Goal: Transaction & Acquisition: Subscribe to service/newsletter

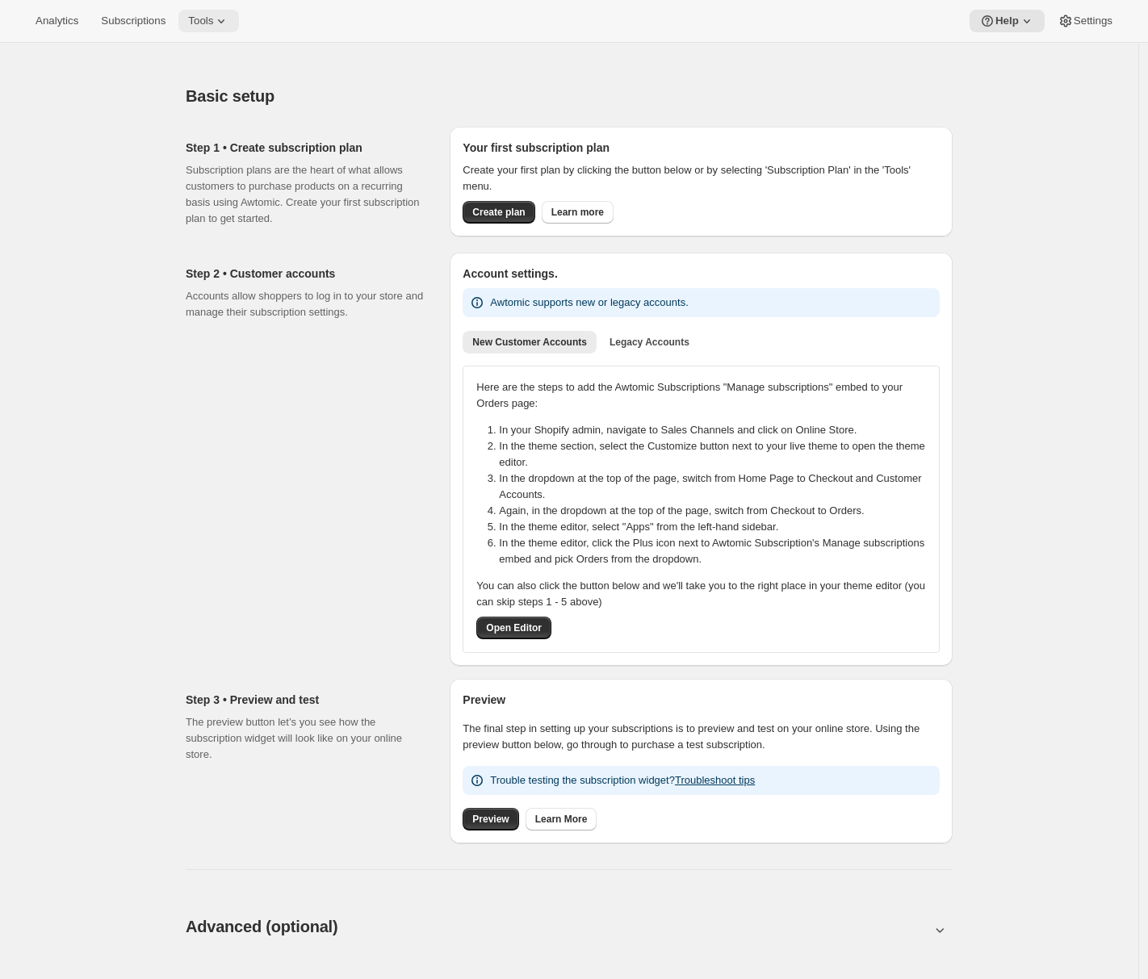
click at [229, 22] on icon at bounding box center [221, 21] width 16 height 16
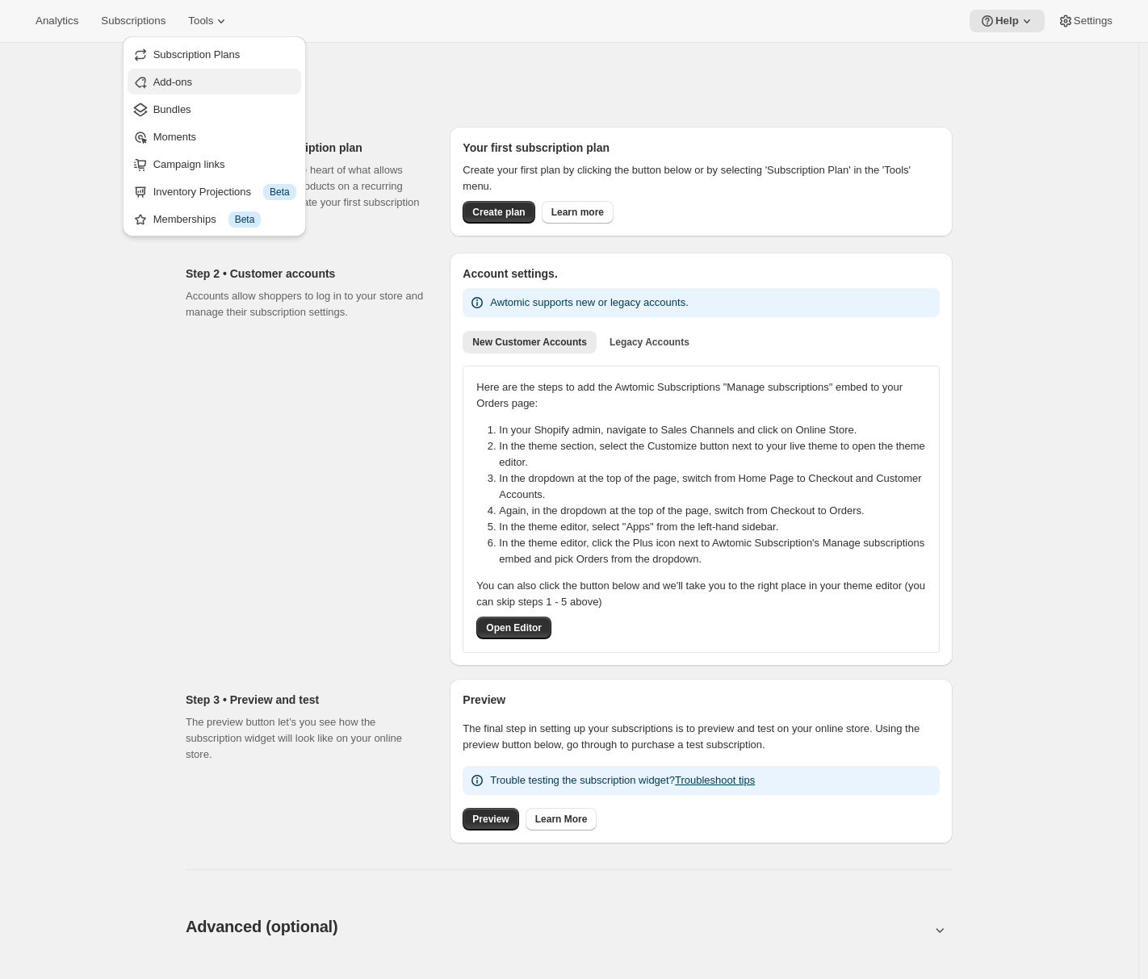
click at [224, 90] on button "Add-ons" at bounding box center [215, 82] width 174 height 26
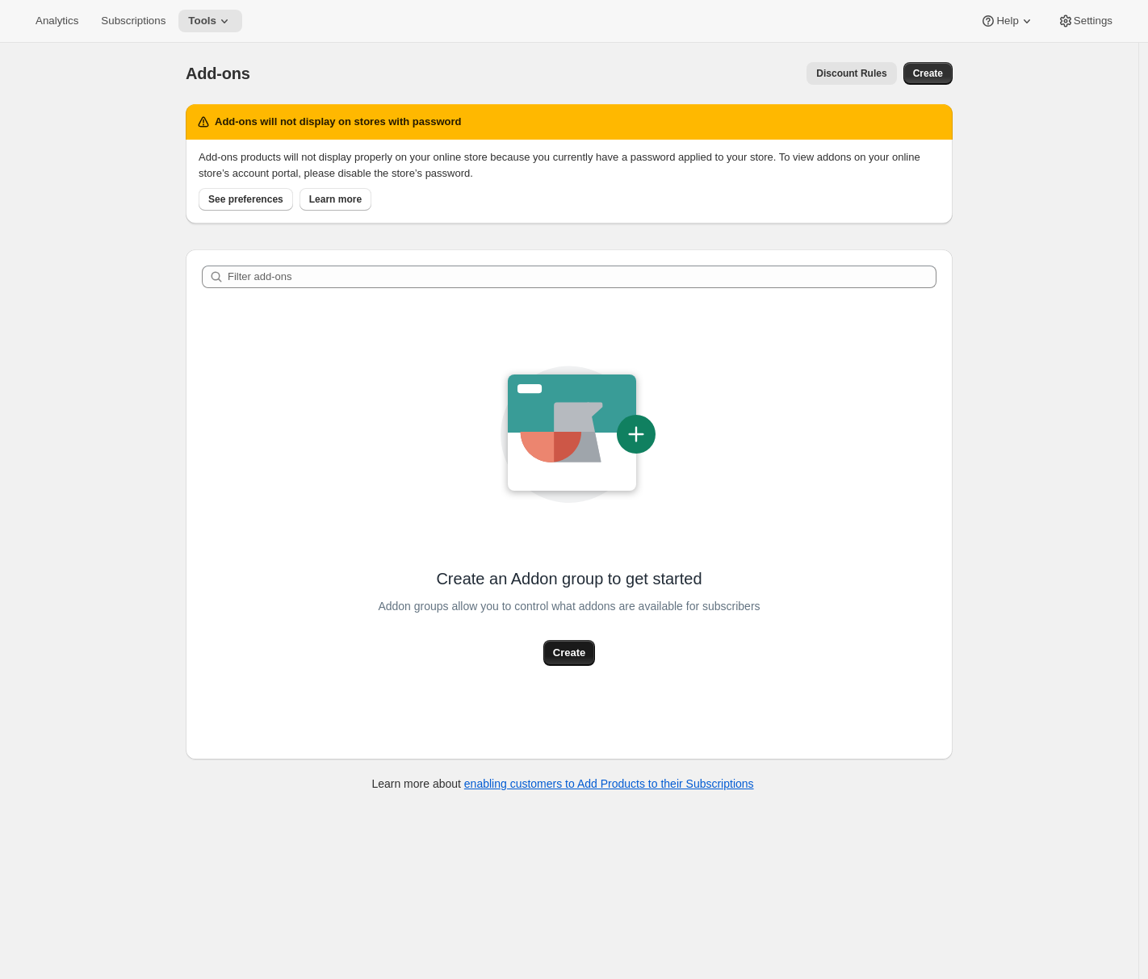
click at [588, 642] on button "Create" at bounding box center [569, 653] width 52 height 26
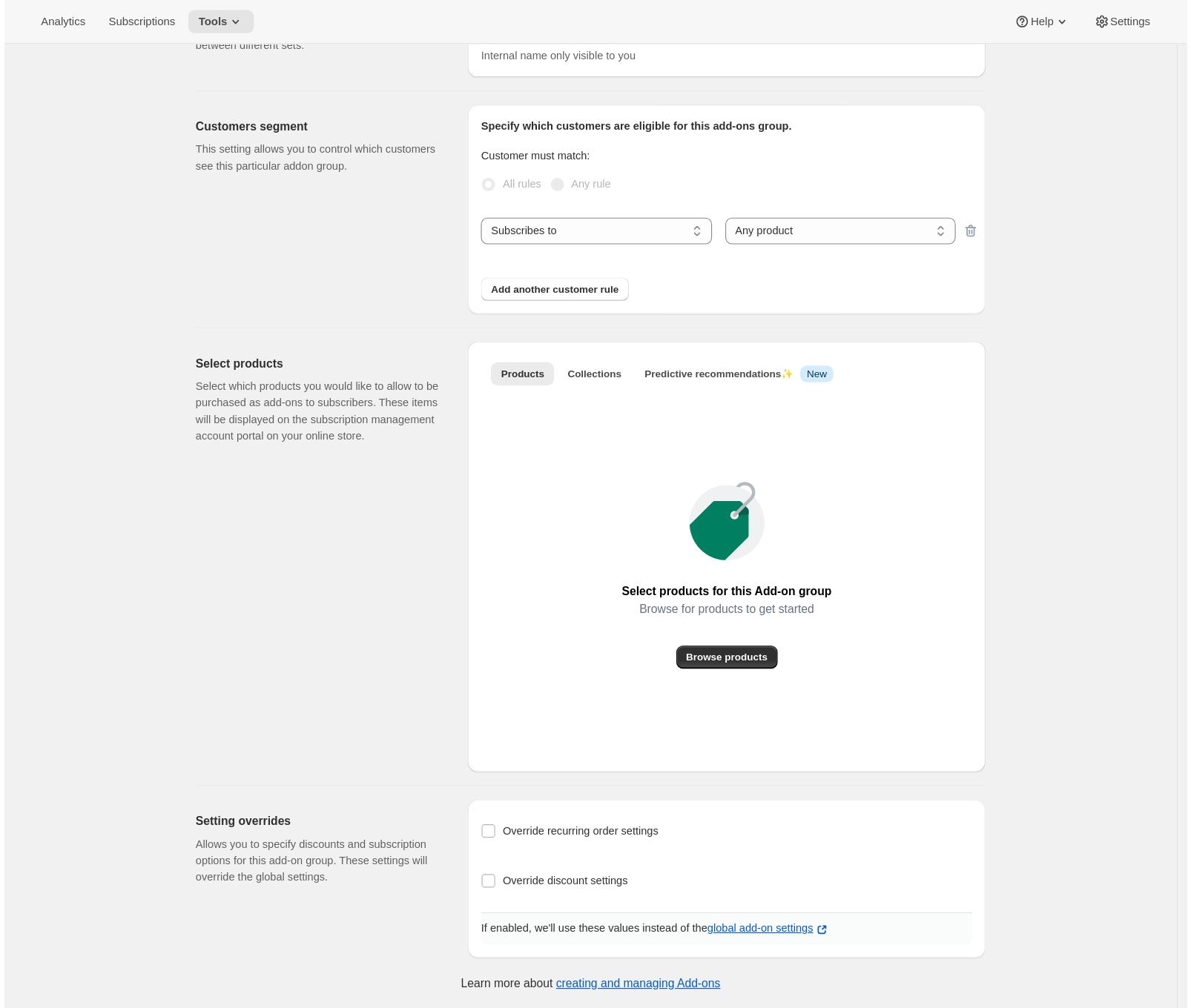
scroll to position [39, 0]
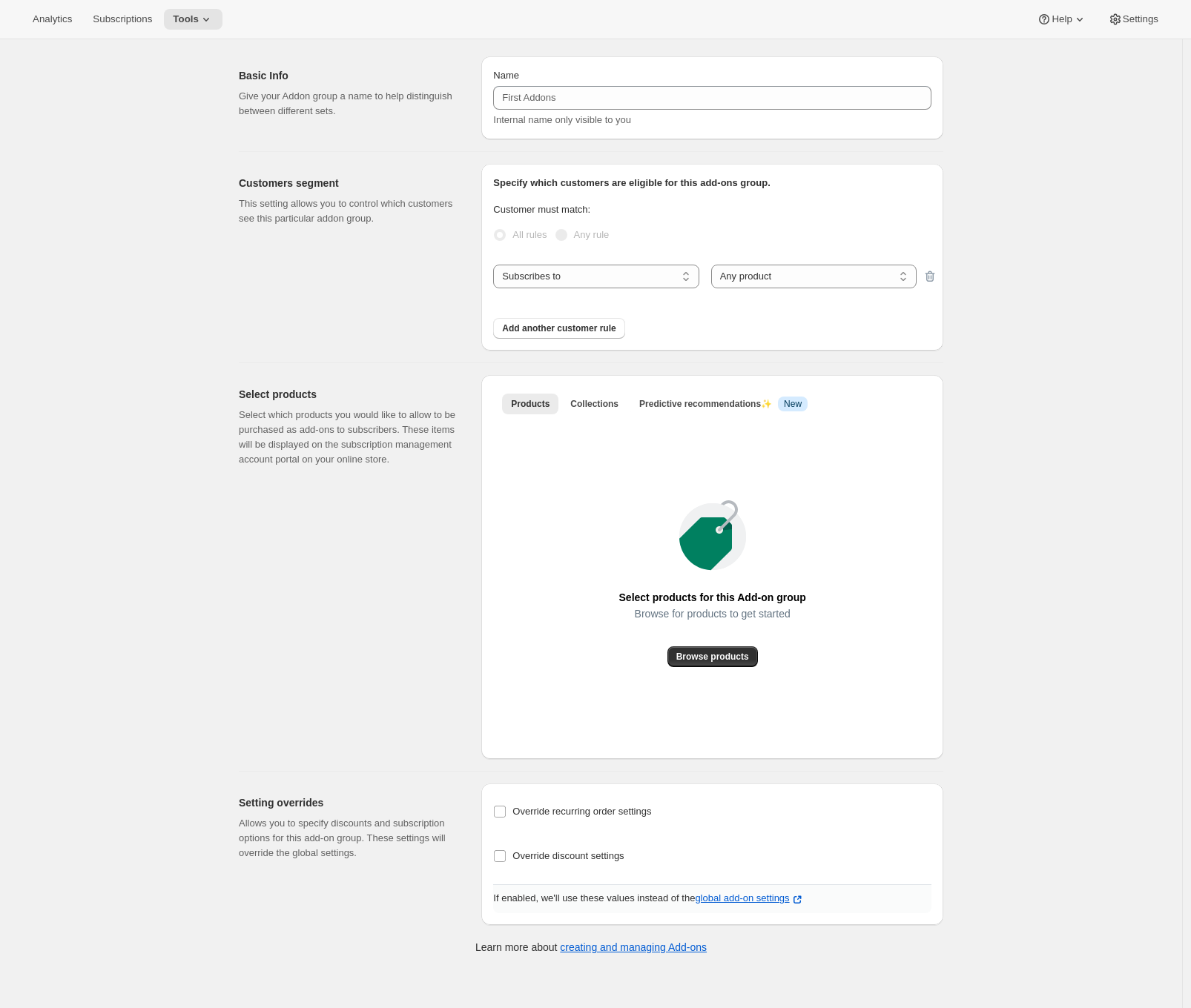
drag, startPoint x: 112, startPoint y: 106, endPoint x: 118, endPoint y: 145, distance: 39.5
click at [113, 114] on div "Create Add-on group. This page is ready Create Add-on group Basic Info Give you…" at bounding box center [590, 504] width 1182 height 1008
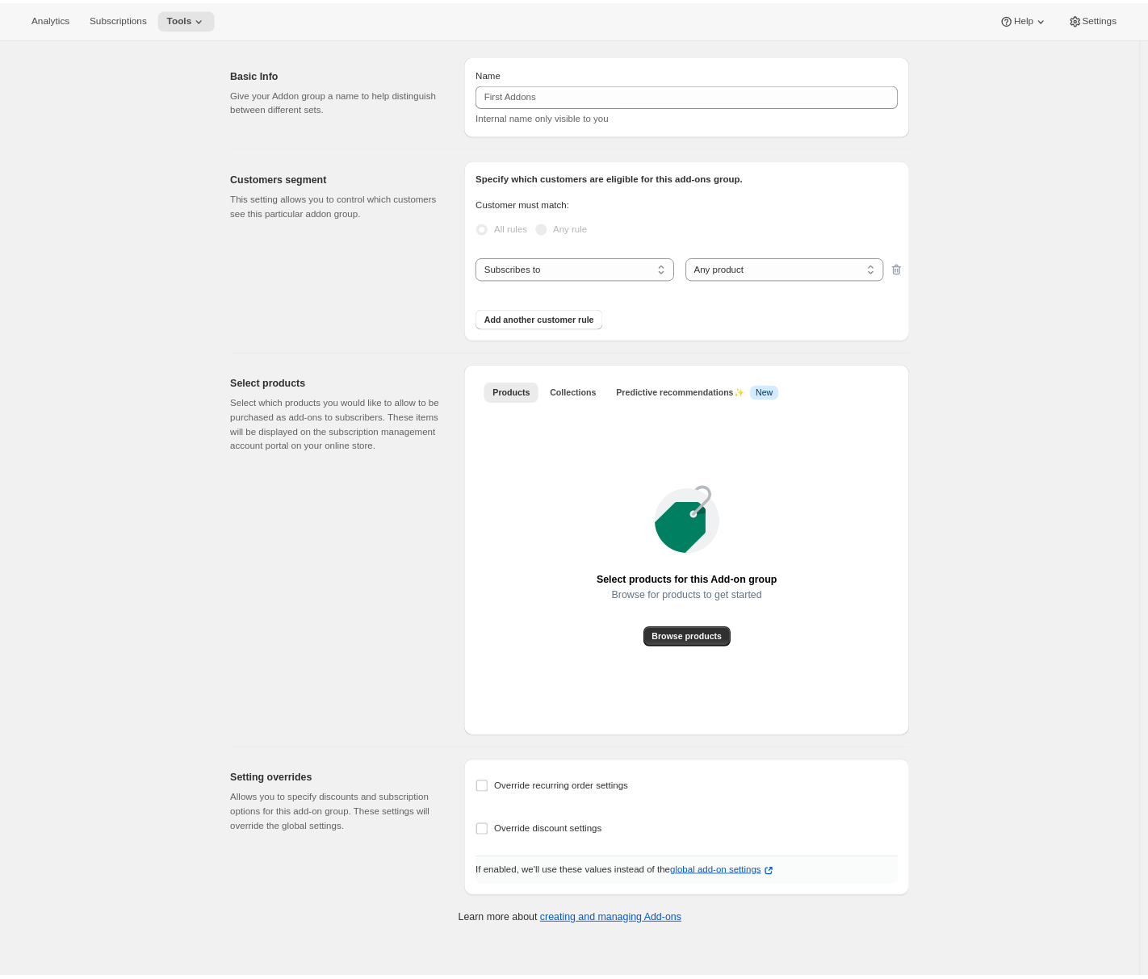
scroll to position [0, 0]
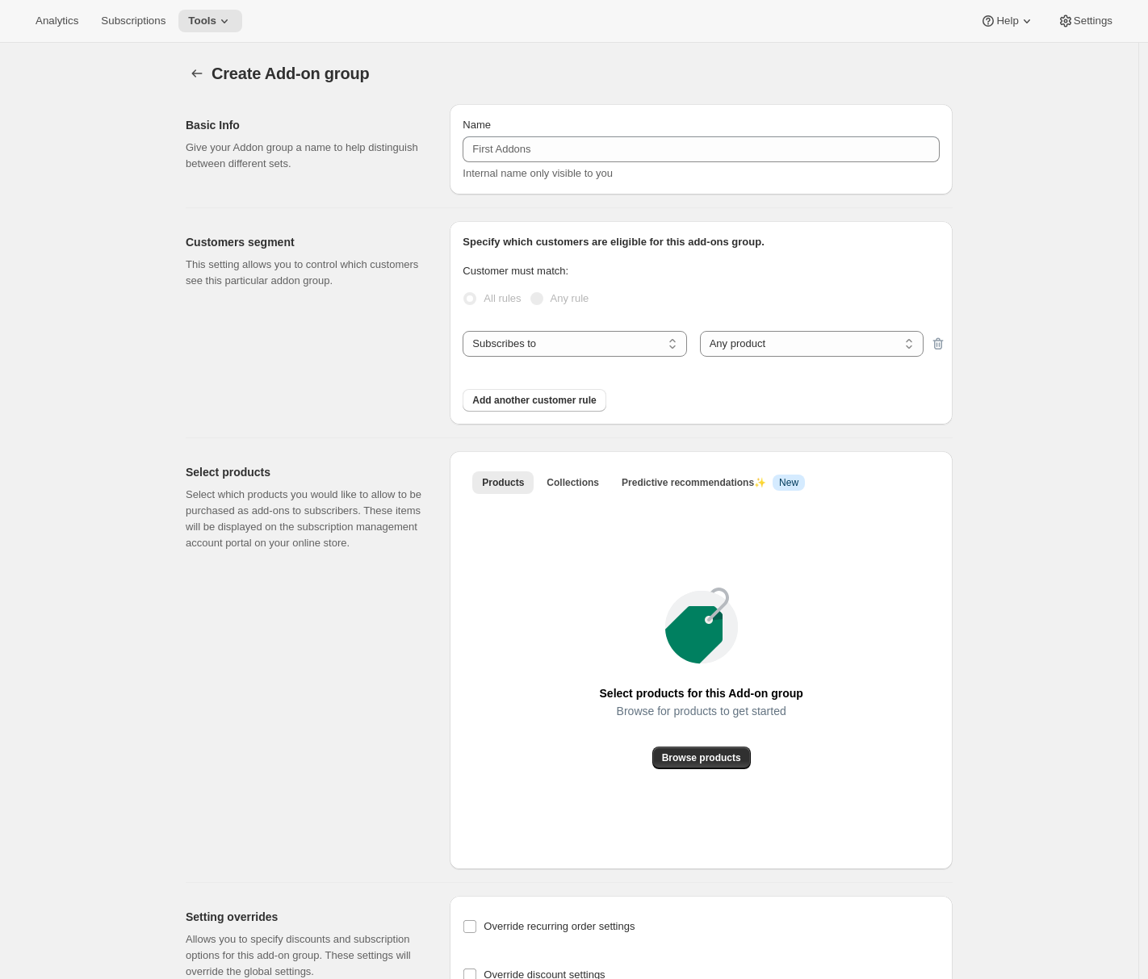
click at [136, 35] on div "Analytics Subscriptions Tools Help Settings" at bounding box center [574, 21] width 1148 height 43
click at [136, 27] on button "Subscriptions" at bounding box center [133, 21] width 84 height 23
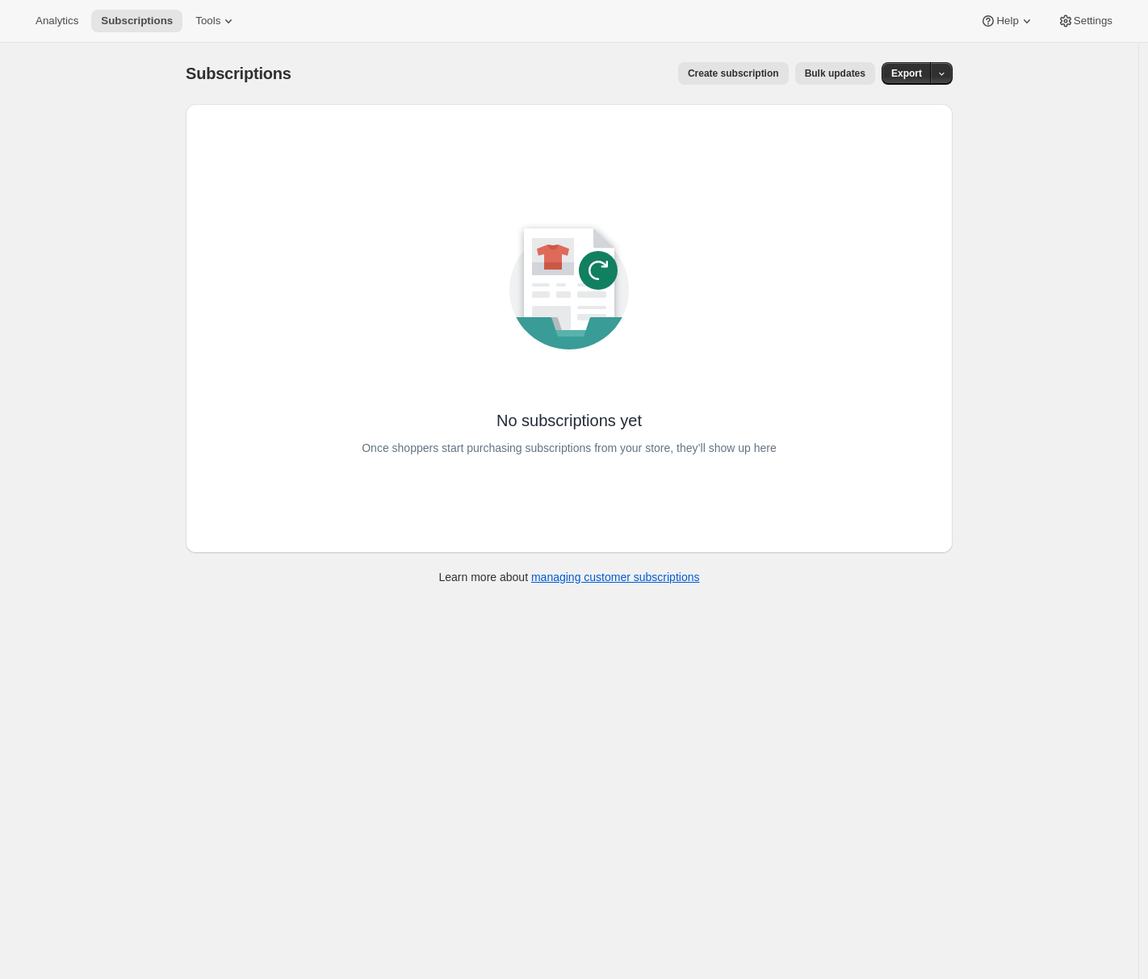
click at [716, 73] on span "Create subscription" at bounding box center [733, 73] width 91 height 13
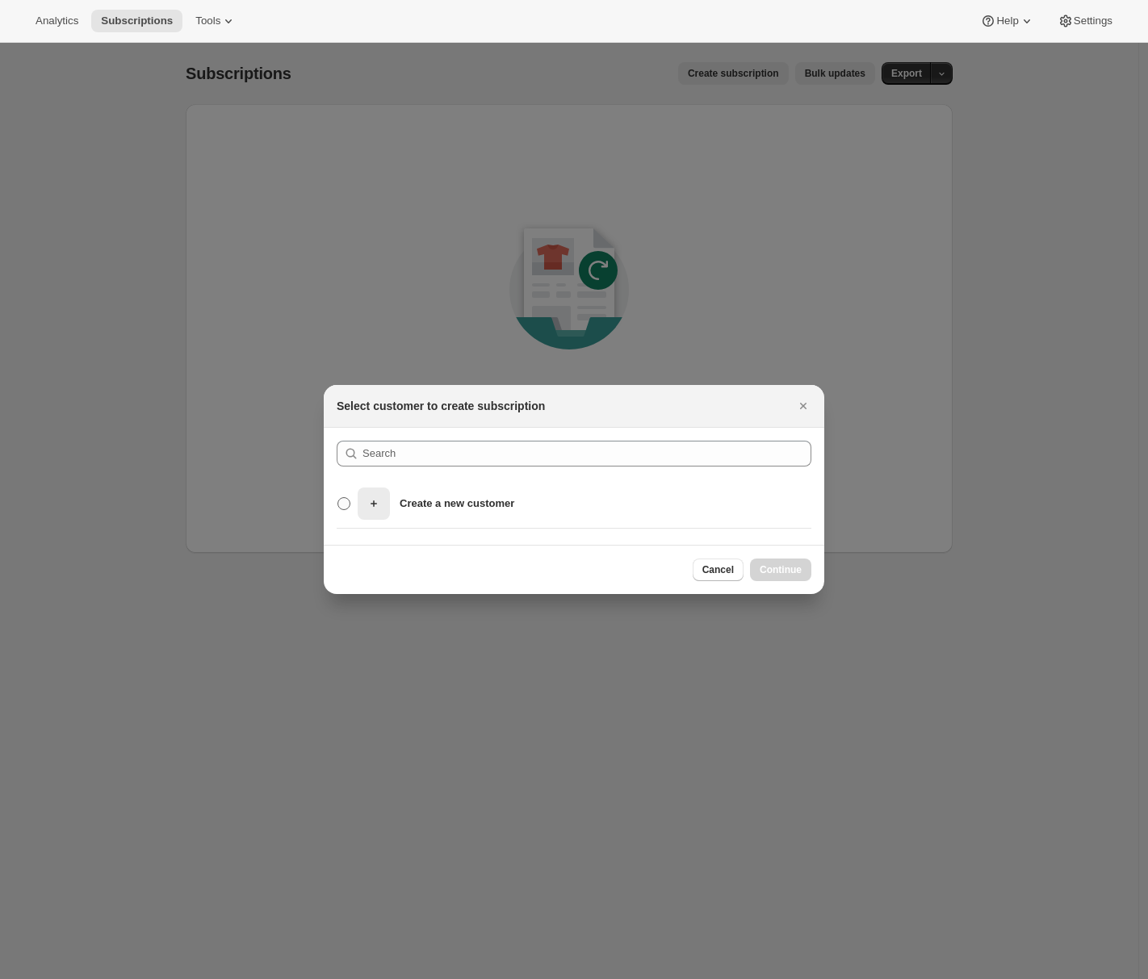
click at [488, 503] on p "Create a new customer" at bounding box center [457, 504] width 115 height 16
click at [338, 498] on input "Create a new customer" at bounding box center [337, 497] width 1 height 1
radio input "true"
click at [773, 567] on span "Continue" at bounding box center [781, 570] width 42 height 13
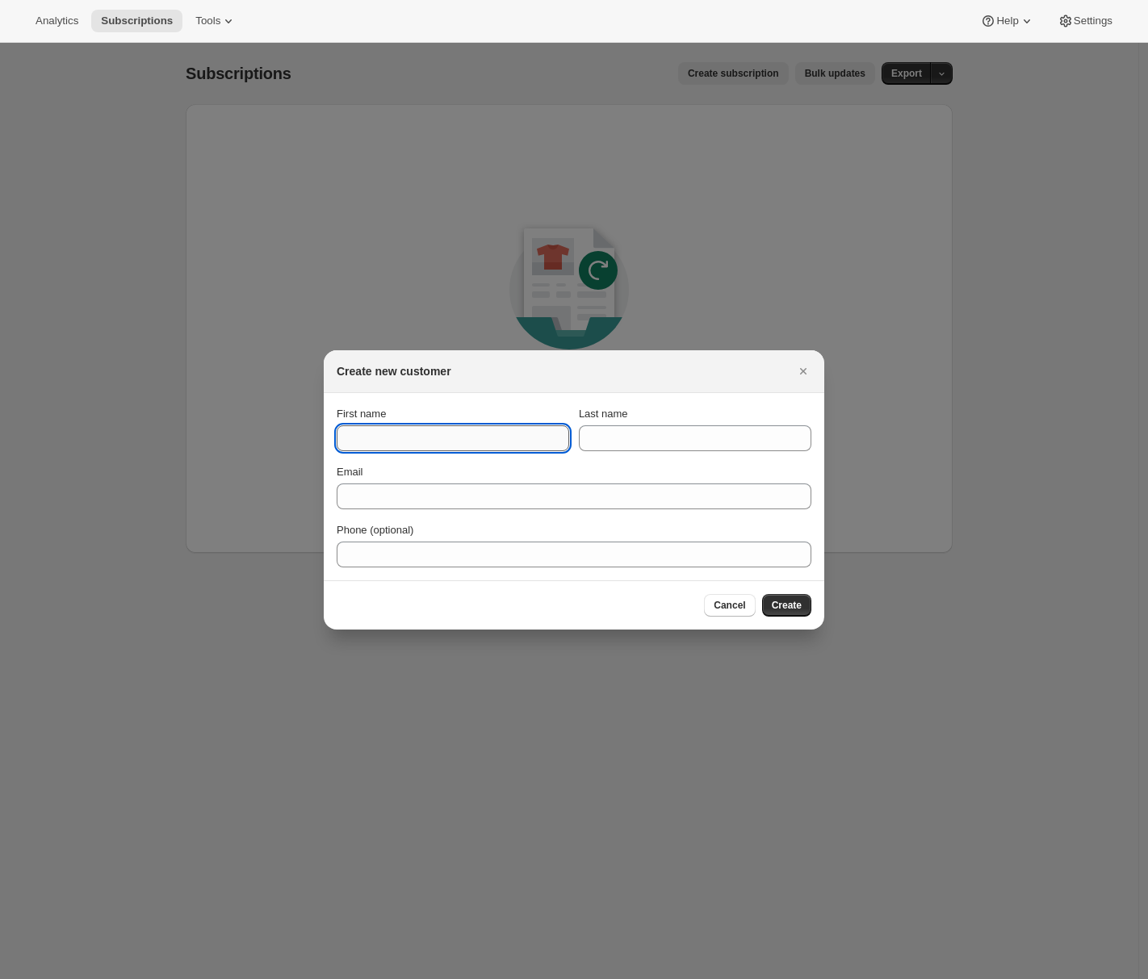
click at [463, 444] on input "First name" at bounding box center [453, 438] width 233 height 26
type input "[PERSON_NAME]"
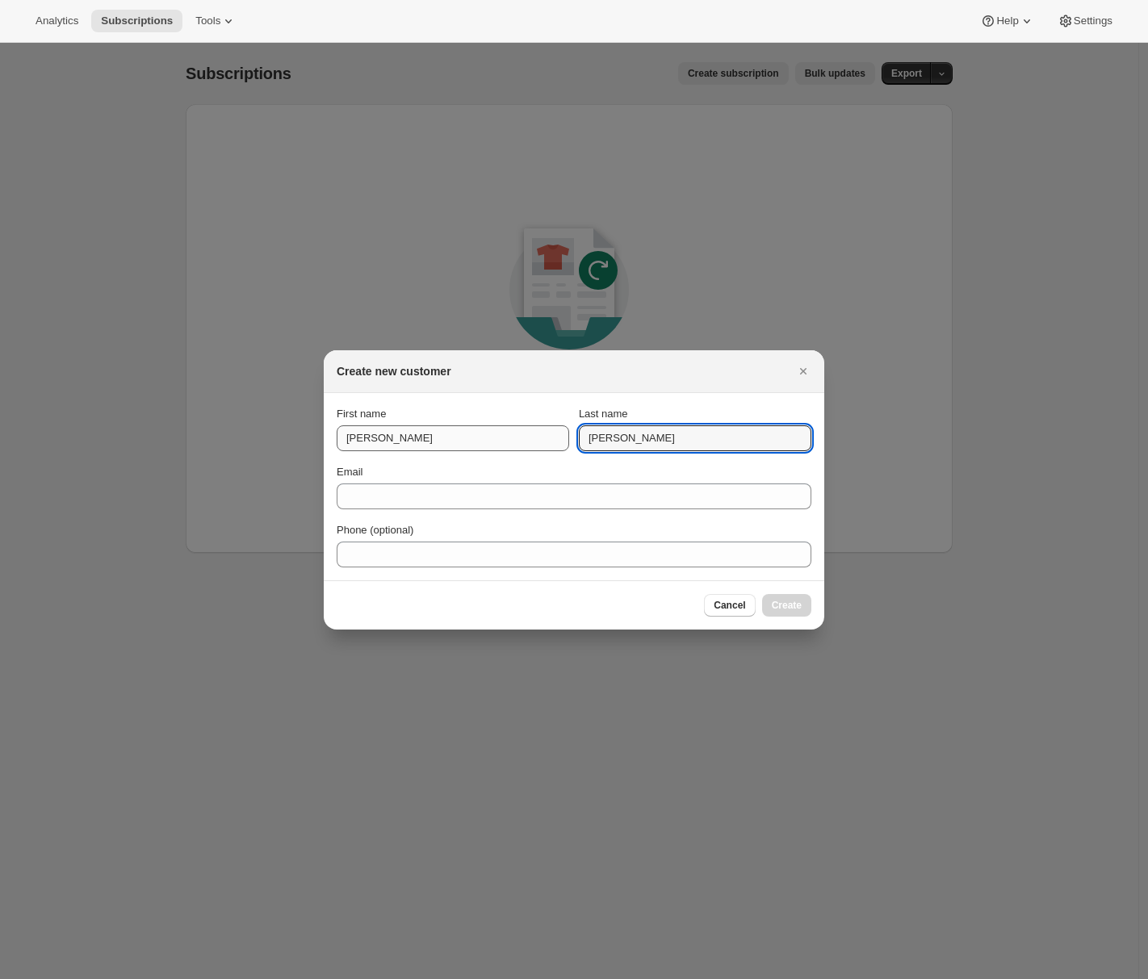
type input "[PERSON_NAME]"
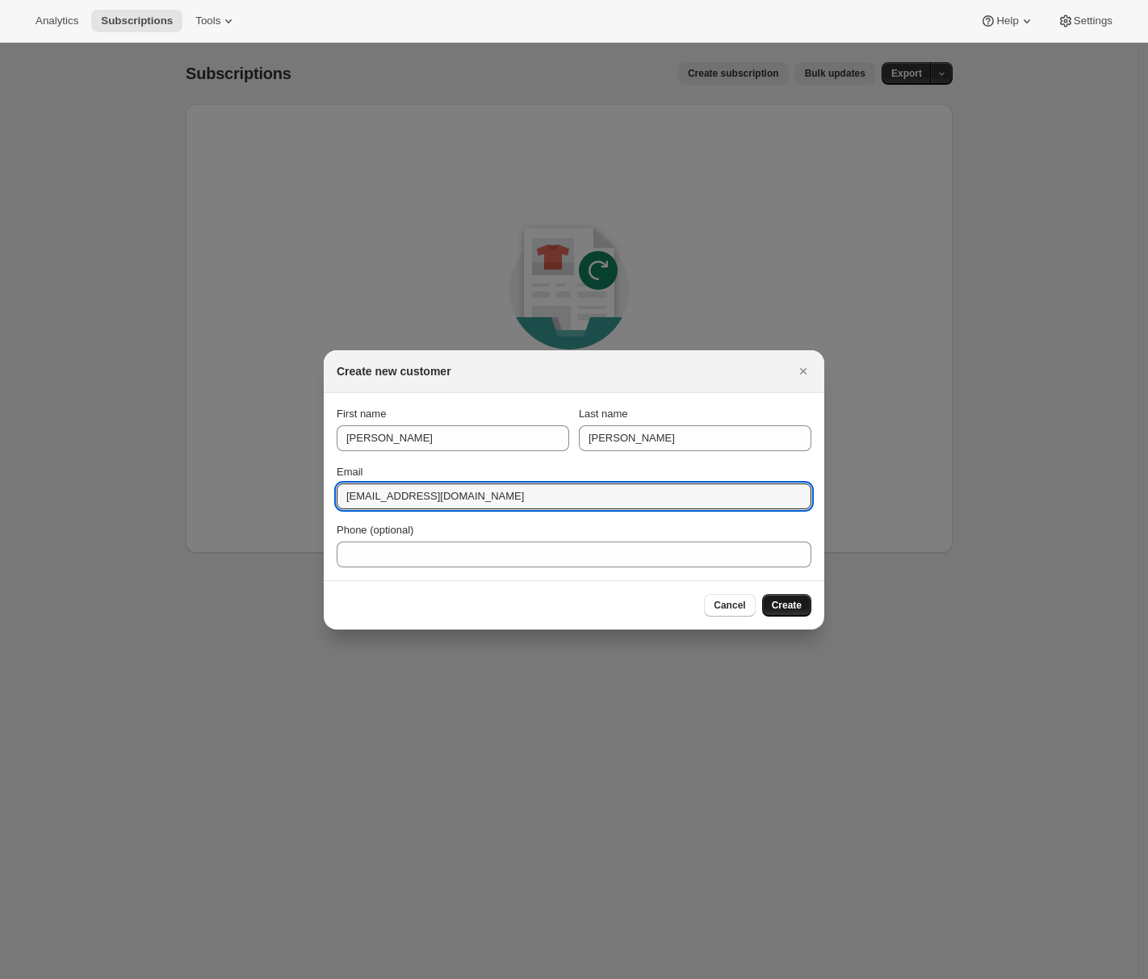
type input "[EMAIL_ADDRESS][DOMAIN_NAME]"
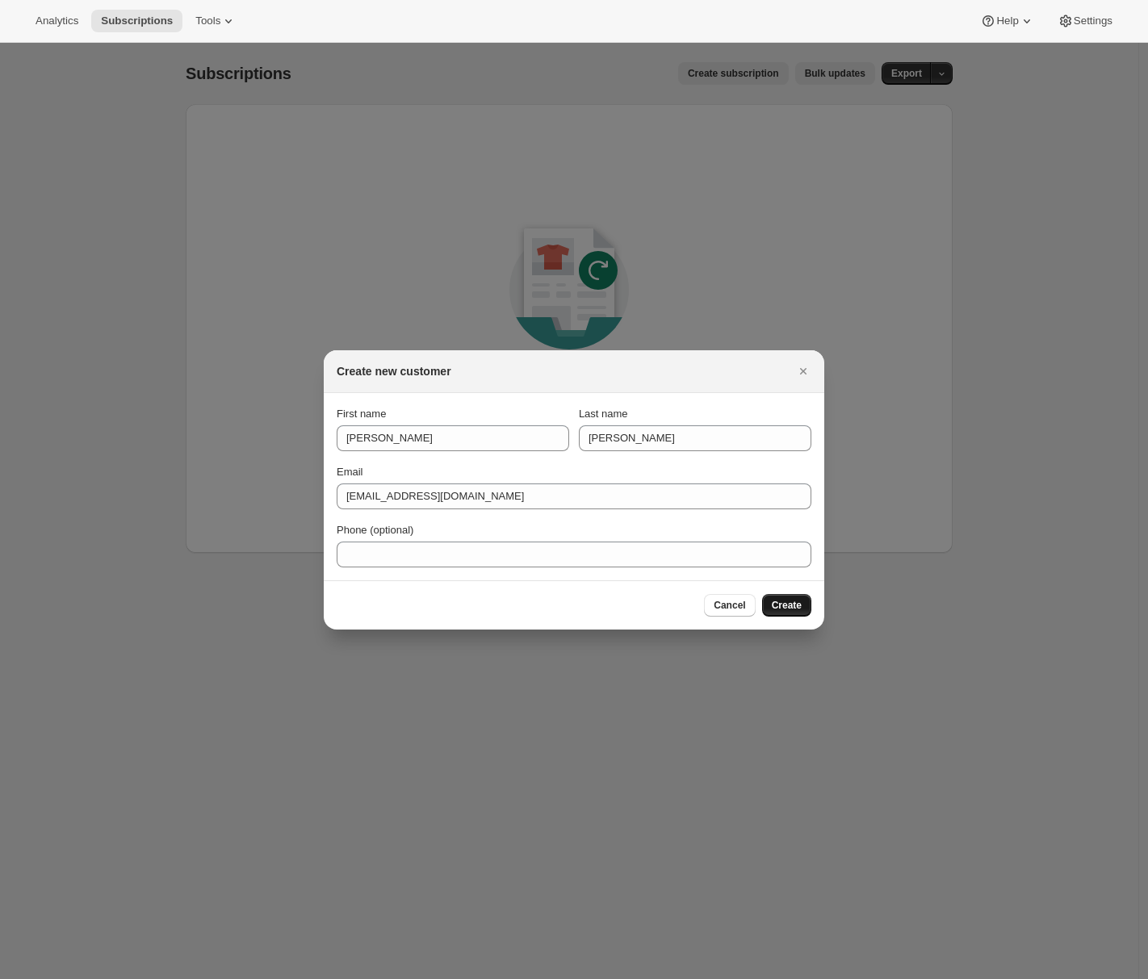
click at [782, 608] on span "Create" at bounding box center [787, 605] width 30 height 13
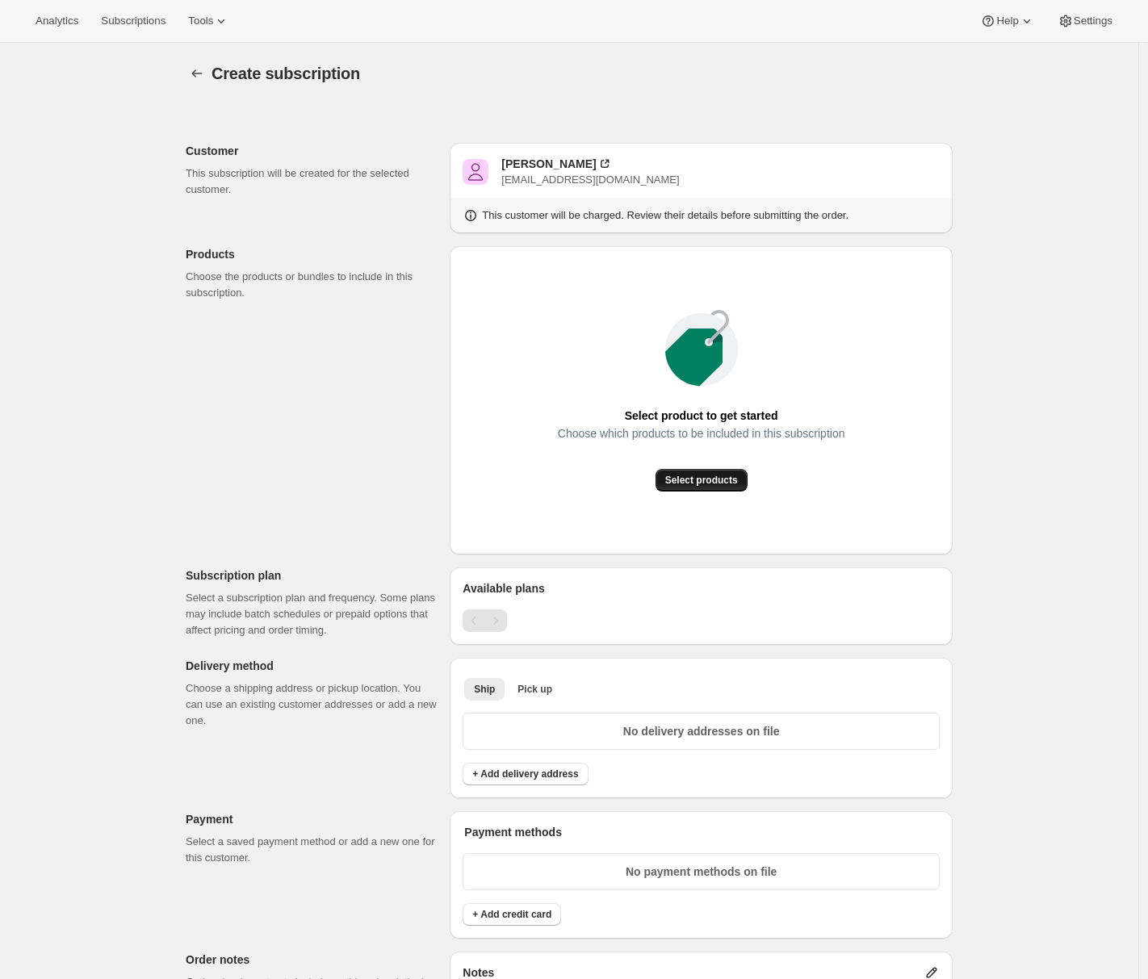
click at [670, 483] on span "Select products" at bounding box center [701, 480] width 73 height 13
